Goal: Navigation & Orientation: Understand site structure

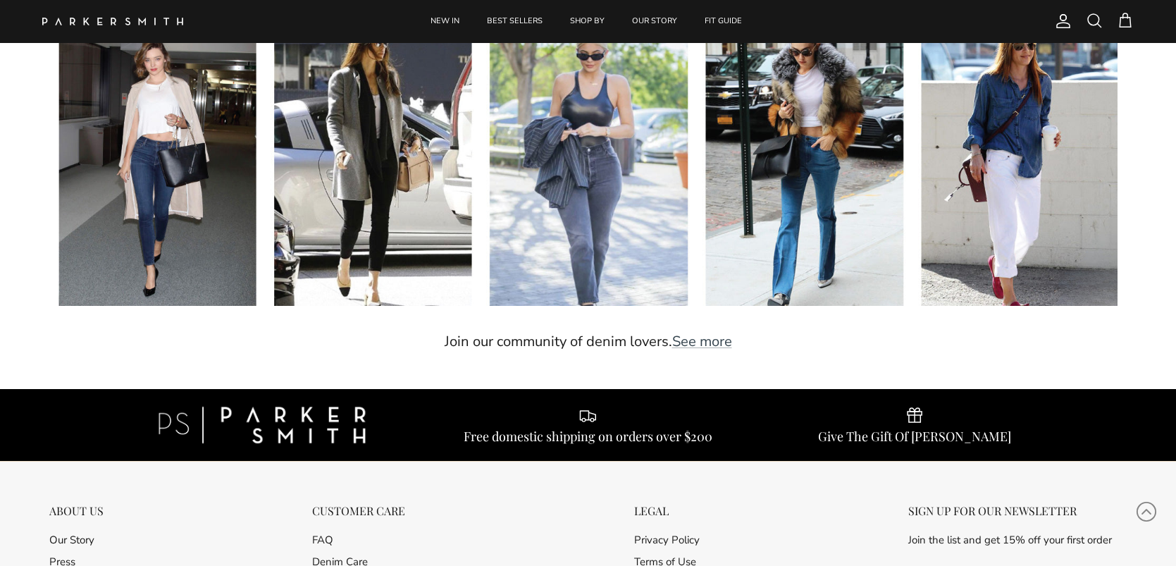
scroll to position [3911, 0]
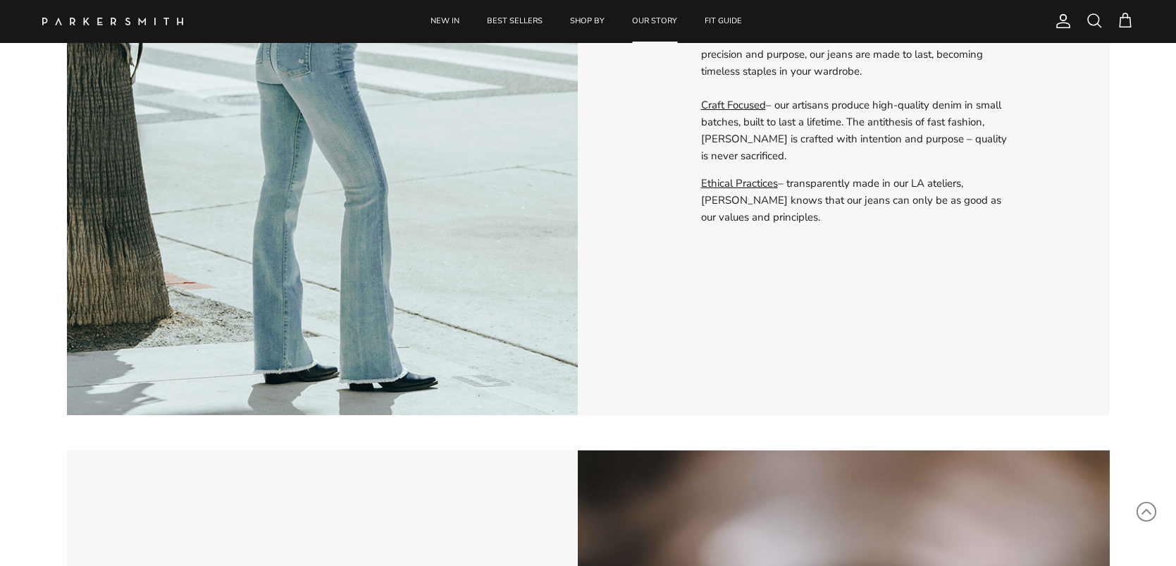
scroll to position [1722, 0]
